Goal: Complete application form

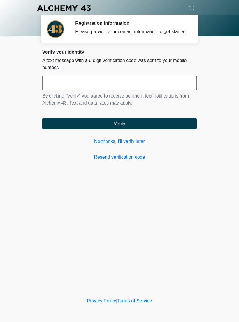
click at [143, 90] on input "text" at bounding box center [119, 83] width 154 height 15
type input "******"
click at [157, 123] on form "****** By clicking "Verify" you agree to receive pertinent text notifications f…" at bounding box center [119, 103] width 154 height 54
click at [149, 129] on button "Verify" at bounding box center [119, 123] width 154 height 11
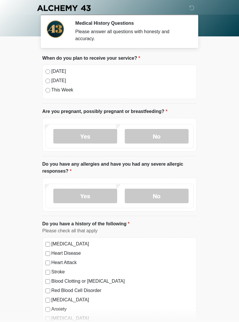
click at [60, 73] on label "[DATE]" at bounding box center [122, 71] width 142 height 7
click at [174, 136] on label "No" at bounding box center [157, 136] width 64 height 15
click at [171, 196] on label "No" at bounding box center [157, 196] width 64 height 15
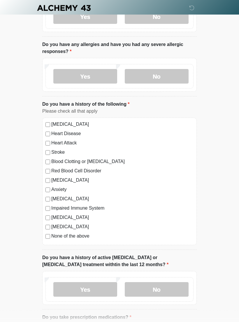
scroll to position [120, 0]
click at [78, 237] on label "None of the above" at bounding box center [122, 236] width 142 height 7
click at [171, 287] on label "No" at bounding box center [157, 289] width 64 height 15
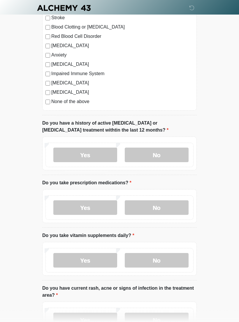
click at [166, 210] on label "No" at bounding box center [157, 208] width 64 height 15
click at [182, 262] on label "No" at bounding box center [157, 260] width 64 height 15
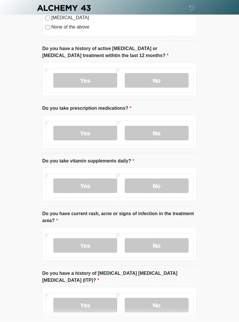
scroll to position [334, 0]
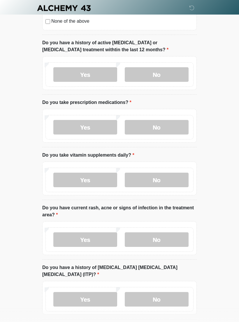
click at [177, 238] on label "No" at bounding box center [157, 239] width 64 height 15
click at [182, 292] on label "No" at bounding box center [157, 299] width 64 height 15
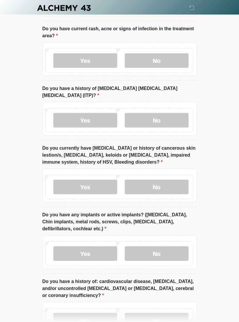
click at [174, 180] on label "No" at bounding box center [157, 187] width 64 height 15
click at [107, 246] on label "Yes" at bounding box center [85, 253] width 64 height 15
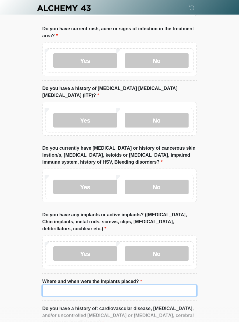
click at [178, 285] on input "Where and when were the implants placed?" at bounding box center [119, 290] width 154 height 11
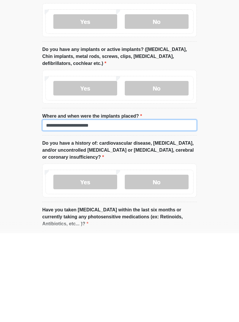
type input "**********"
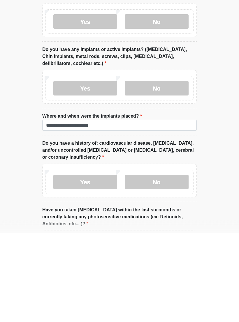
click at [175, 264] on label "No" at bounding box center [157, 271] width 64 height 15
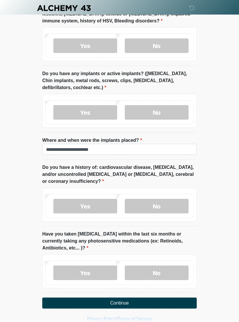
click at [173, 265] on label "No" at bounding box center [157, 272] width 64 height 15
click at [176, 297] on button "Continue" at bounding box center [119, 302] width 154 height 11
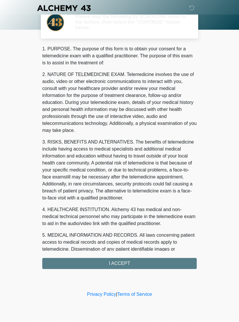
scroll to position [0, 0]
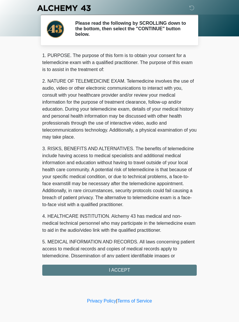
click at [172, 267] on div "1. PURPOSE. The purpose of this form is to obtain your consent for a telemedici…" at bounding box center [119, 164] width 154 height 224
click at [174, 269] on div "1. PURPOSE. The purpose of this form is to obtain your consent for a telemedici…" at bounding box center [119, 164] width 154 height 224
click at [150, 273] on div "1. PURPOSE. The purpose of this form is to obtain your consent for a telemedici…" at bounding box center [119, 164] width 154 height 224
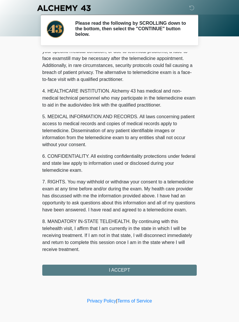
scroll to position [132, 0]
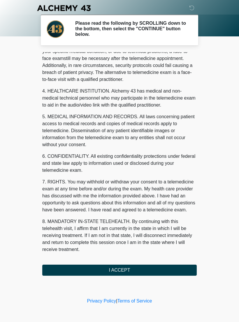
click at [132, 274] on button "I ACCEPT" at bounding box center [119, 270] width 154 height 11
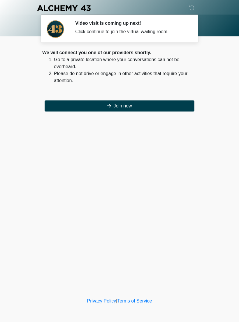
click at [172, 107] on button "Join now" at bounding box center [120, 105] width 150 height 11
